Goal: Task Accomplishment & Management: Use online tool/utility

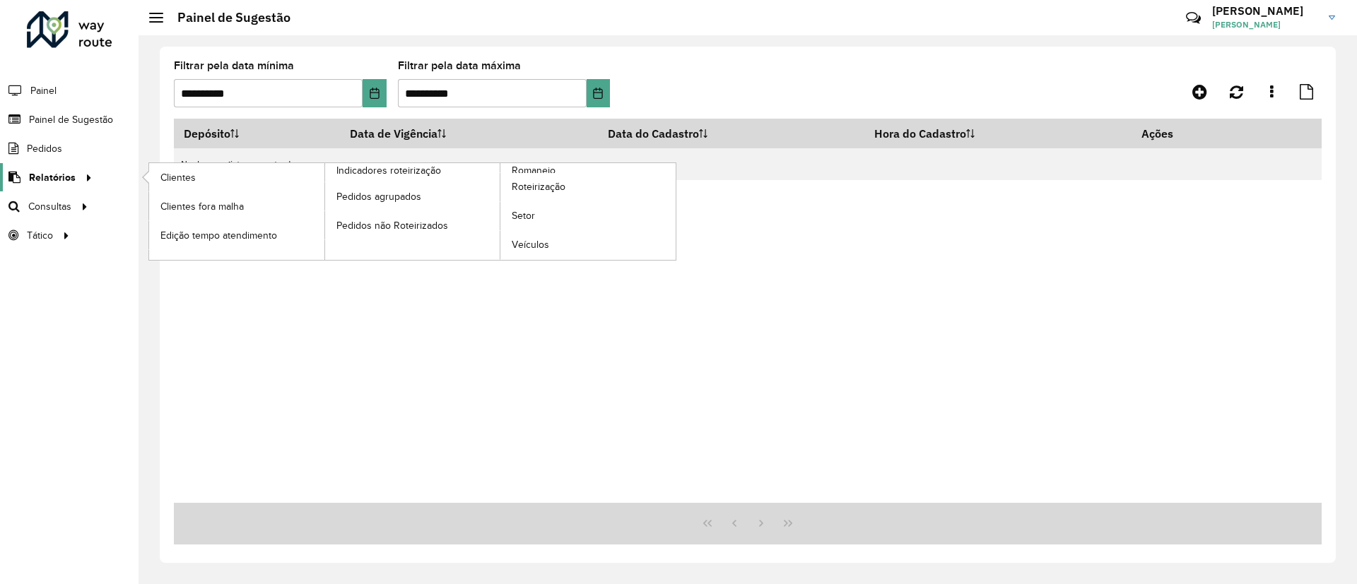
click at [59, 175] on span "Relatórios" at bounding box center [52, 177] width 47 height 15
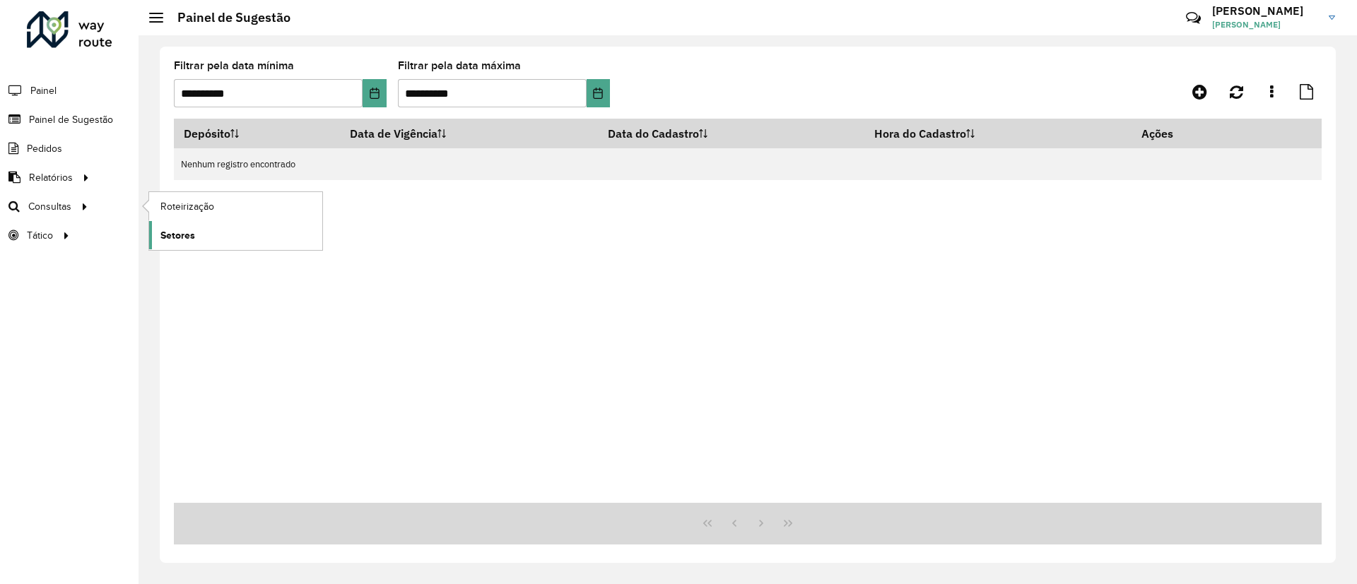
click at [206, 232] on link "Setores" at bounding box center [235, 235] width 173 height 28
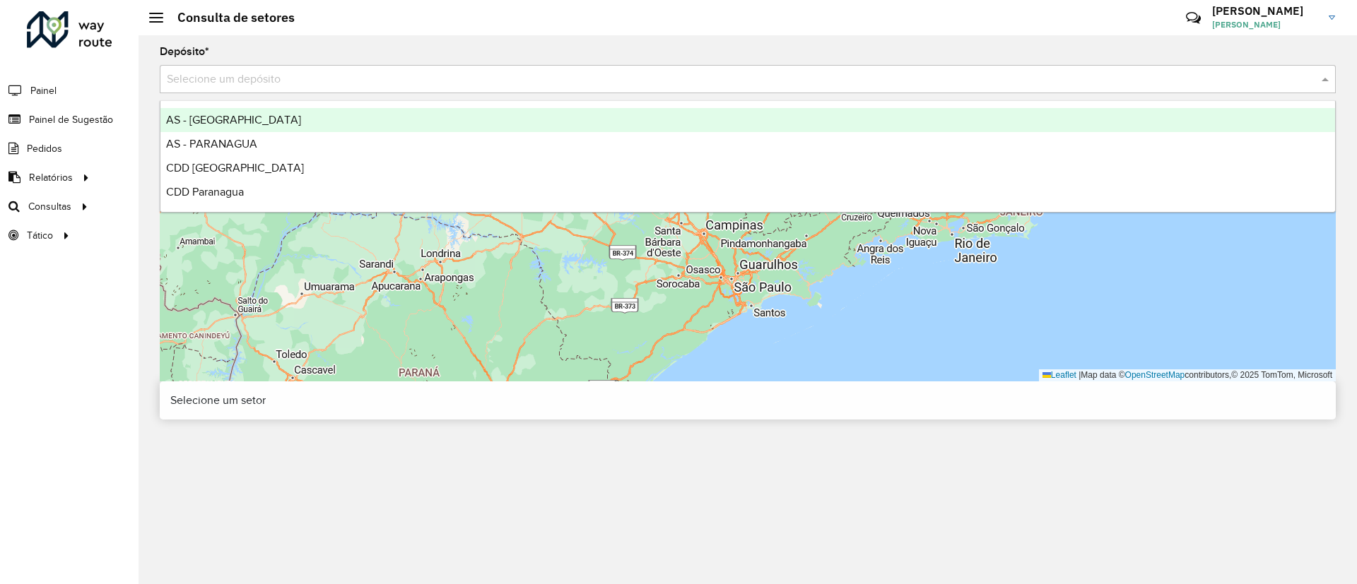
drag, startPoint x: 291, startPoint y: 64, endPoint x: 283, endPoint y: 76, distance: 15.3
click at [291, 65] on div "Selecione um depósito" at bounding box center [748, 79] width 1176 height 28
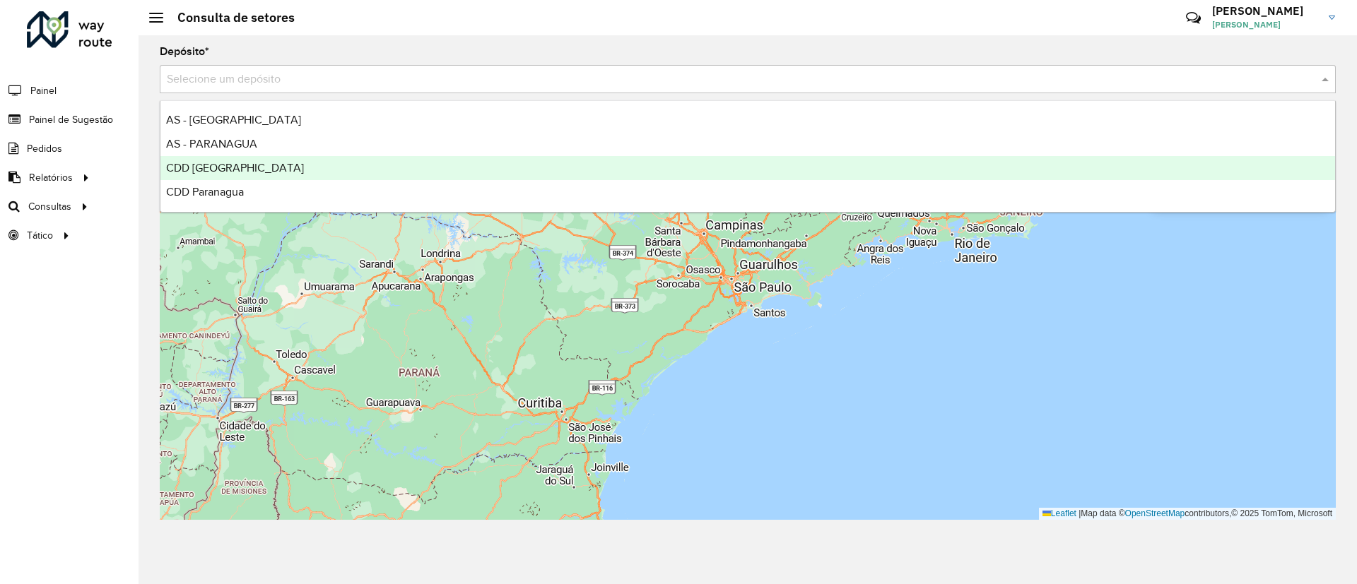
click at [197, 175] on div "CDD [GEOGRAPHIC_DATA]" at bounding box center [747, 168] width 1174 height 24
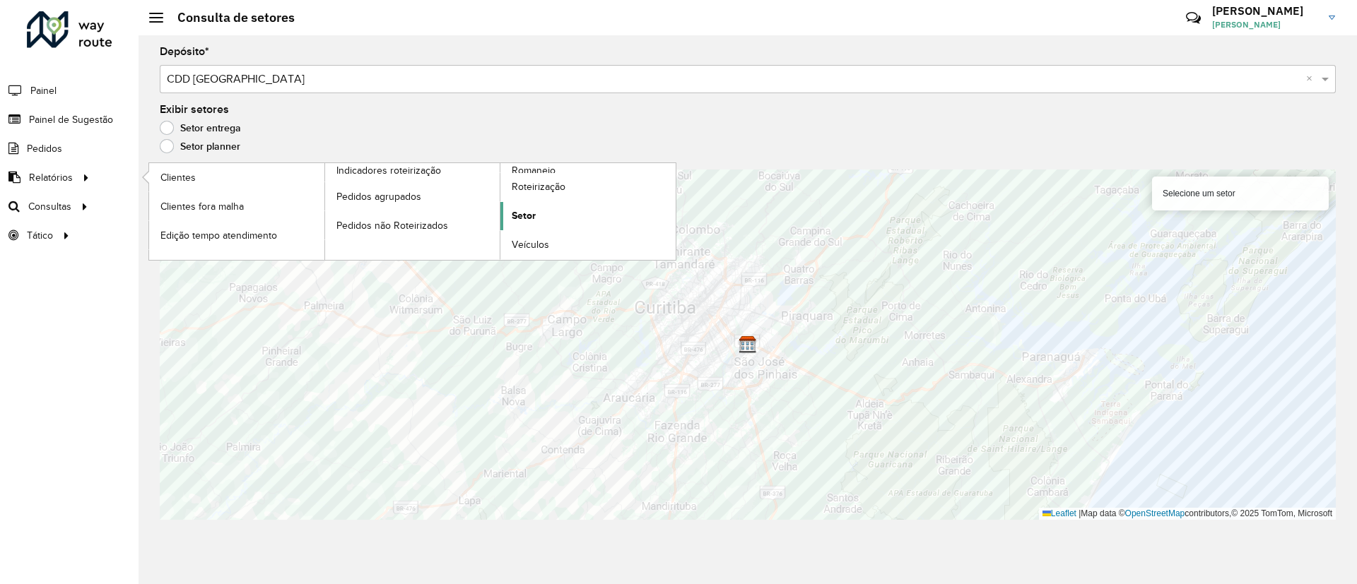
click at [532, 214] on span "Setor" at bounding box center [524, 215] width 24 height 15
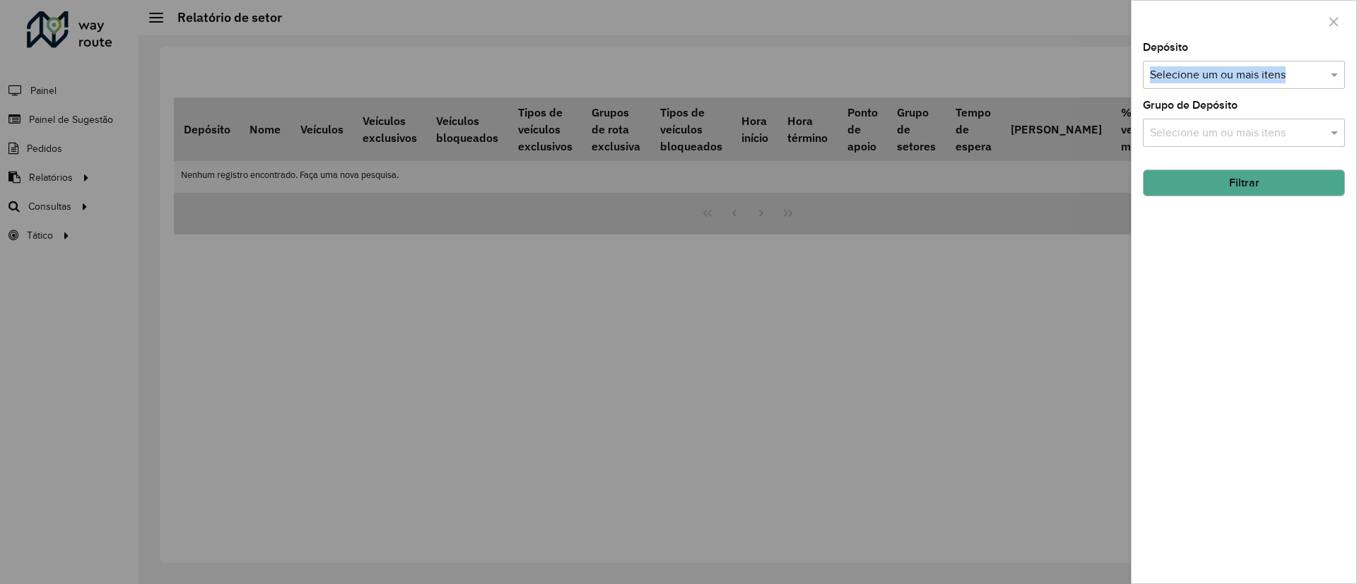
drag, startPoint x: 1264, startPoint y: 43, endPoint x: 1251, endPoint y: 66, distance: 26.6
click at [1251, 66] on div "Depósito Selecione um ou mais itens" at bounding box center [1244, 65] width 202 height 47
click at [1251, 67] on input "text" at bounding box center [1236, 75] width 181 height 17
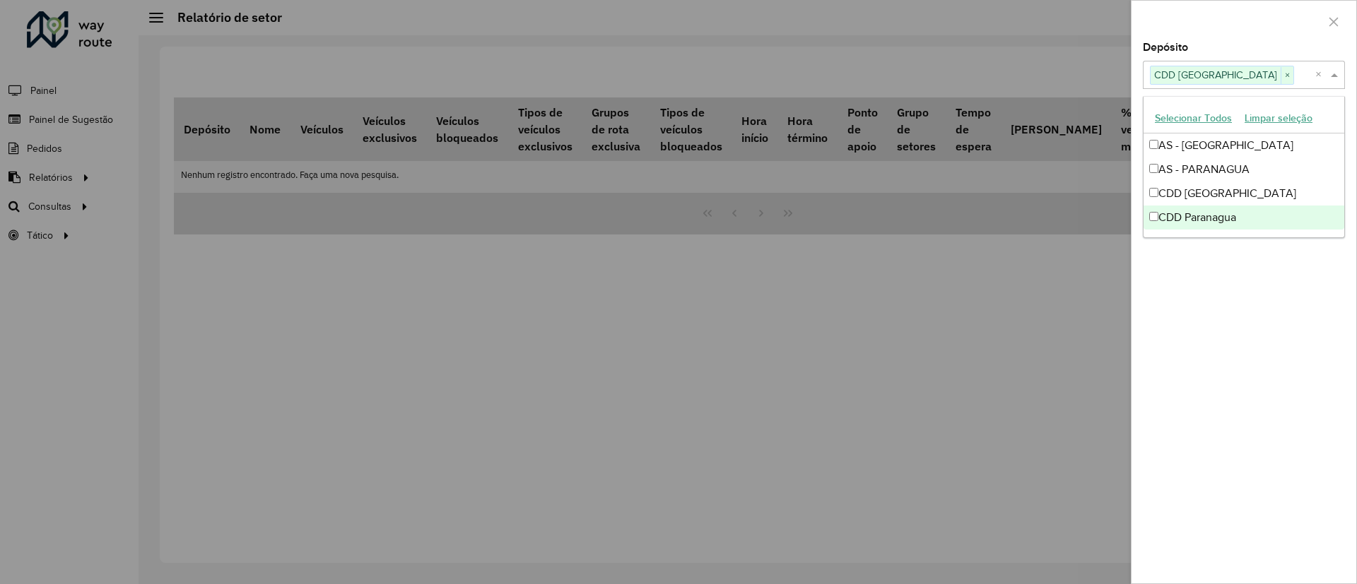
drag, startPoint x: 1203, startPoint y: 288, endPoint x: 1207, endPoint y: 280, distance: 9.5
click at [1203, 289] on div "Depósito Selecione um ou mais itens CDD [GEOGRAPHIC_DATA] × × Grupo de Depósito…" at bounding box center [1243, 312] width 225 height 541
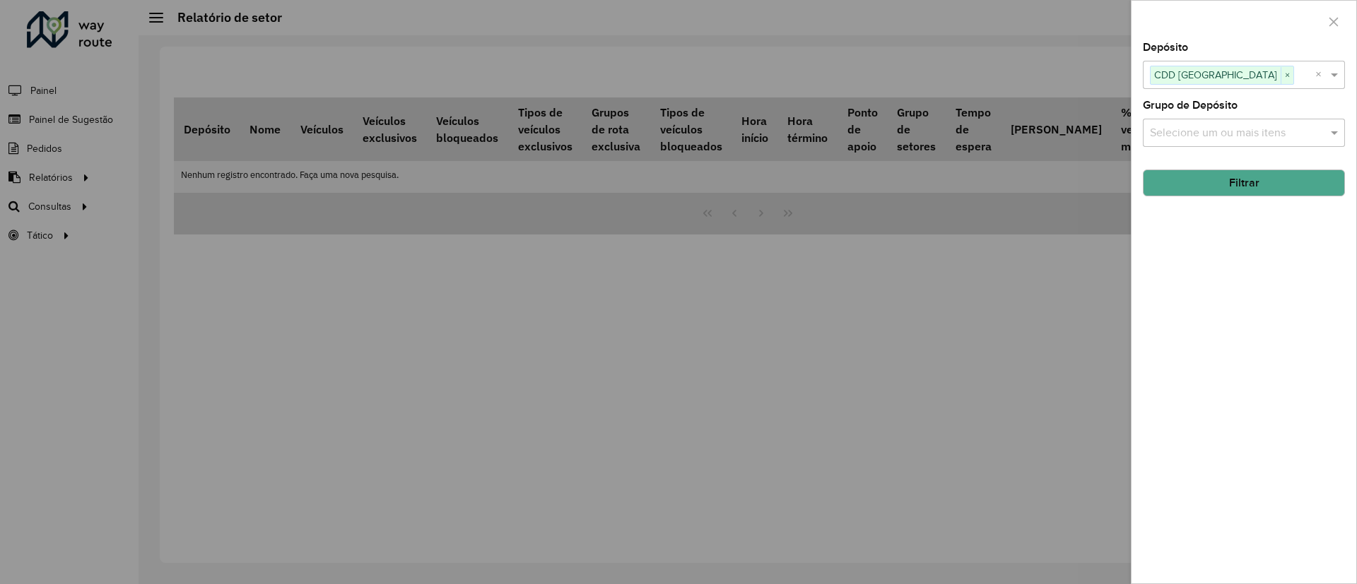
click at [1209, 191] on button "Filtrar" at bounding box center [1244, 183] width 202 height 27
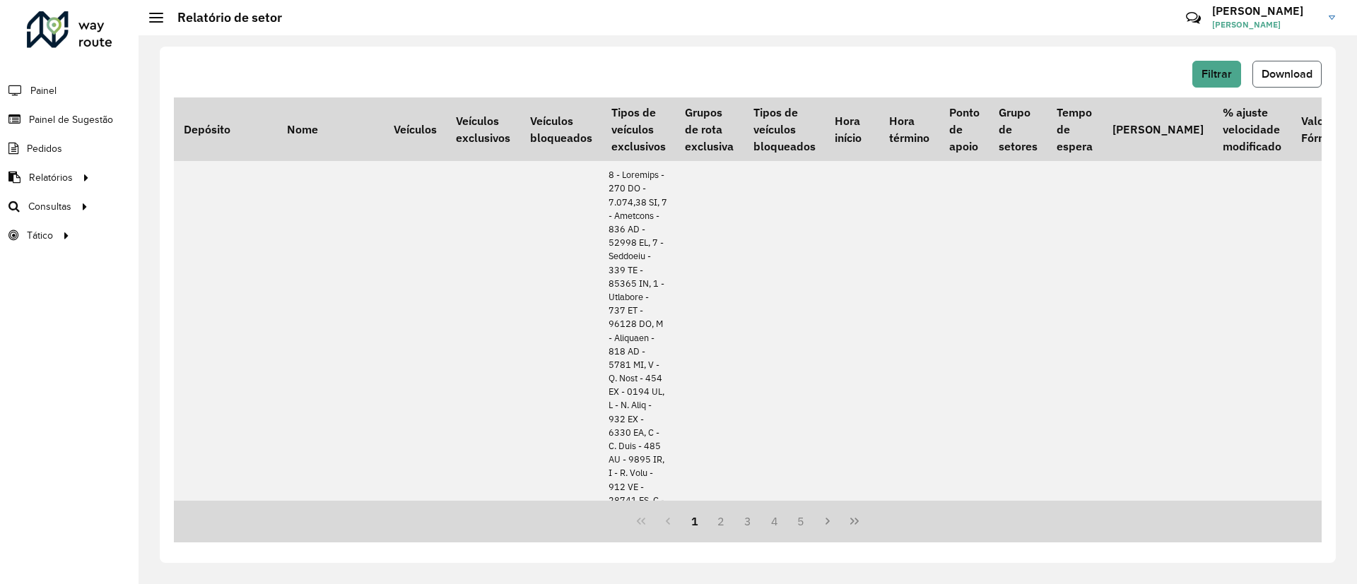
click at [1292, 72] on span "Download" at bounding box center [1286, 74] width 51 height 12
